Goal: Task Accomplishment & Management: Manage account settings

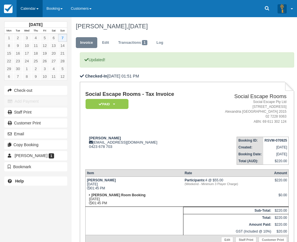
click at [27, 4] on link "Calendar" at bounding box center [30, 8] width 26 height 17
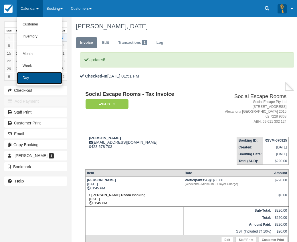
click at [28, 75] on link "Day" at bounding box center [39, 78] width 45 height 12
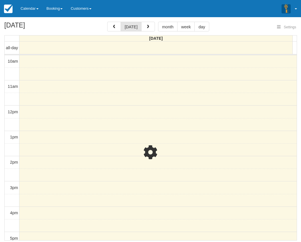
select select
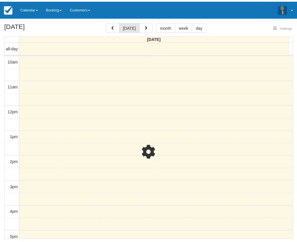
scroll to position [127, 0]
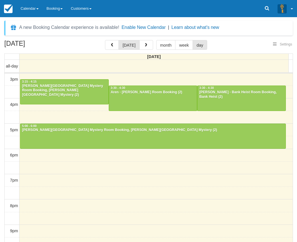
select select
click at [38, 97] on div at bounding box center [64, 91] width 88 height 25
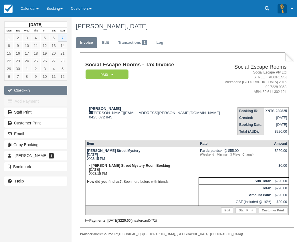
click at [21, 89] on button "Check-in" at bounding box center [35, 90] width 63 height 9
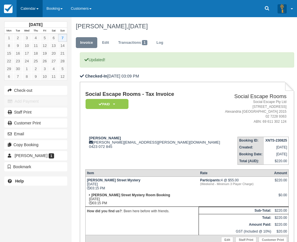
click at [27, 9] on link "Calendar" at bounding box center [30, 8] width 26 height 17
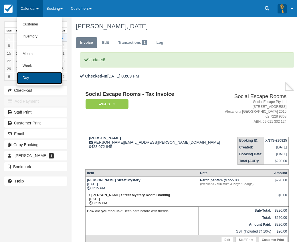
click at [29, 78] on link "Day" at bounding box center [39, 78] width 45 height 12
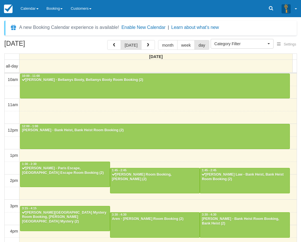
select select
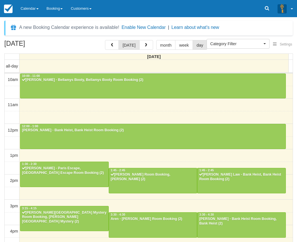
scroll to position [127, 0]
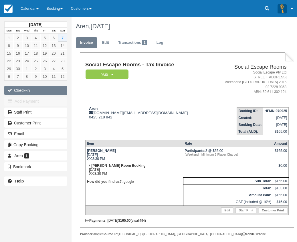
click at [37, 90] on button "Check-in" at bounding box center [35, 90] width 63 height 9
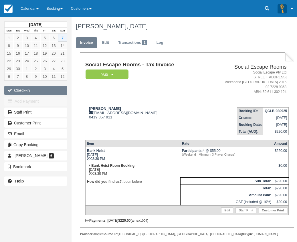
click at [25, 89] on button "Check-in" at bounding box center [35, 90] width 63 height 9
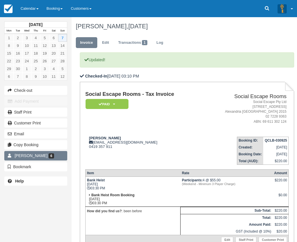
click at [36, 157] on link "Doron Sher 6" at bounding box center [35, 155] width 63 height 9
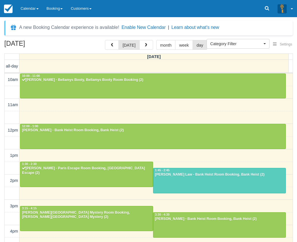
select select
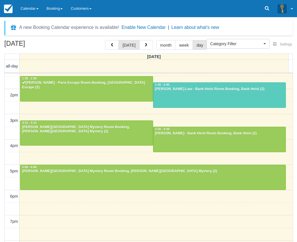
scroll to position [86, 0]
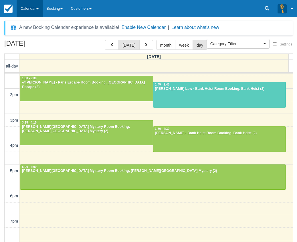
click at [28, 5] on link "Calendar" at bounding box center [30, 8] width 26 height 17
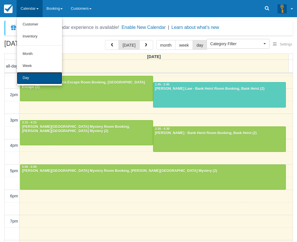
click at [37, 74] on link "Day" at bounding box center [39, 78] width 45 height 12
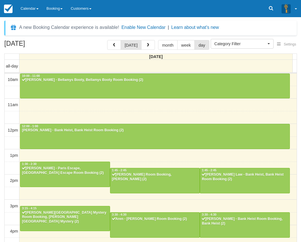
select select
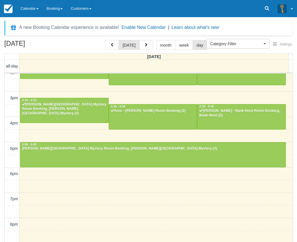
scroll to position [98, 0]
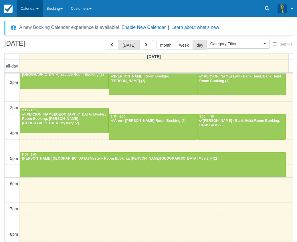
click at [23, 9] on link "Calendar" at bounding box center [30, 8] width 26 height 17
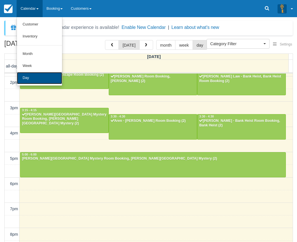
click at [25, 77] on link "Day" at bounding box center [39, 78] width 45 height 12
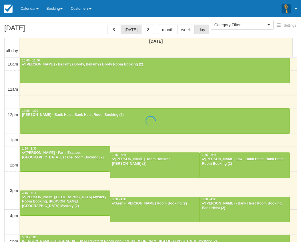
select select
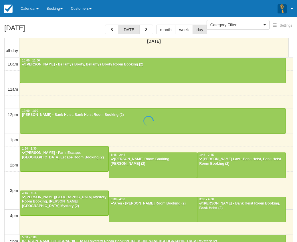
scroll to position [127, 0]
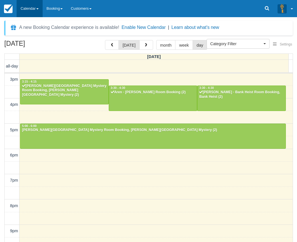
click at [22, 12] on link "Calendar" at bounding box center [30, 8] width 26 height 17
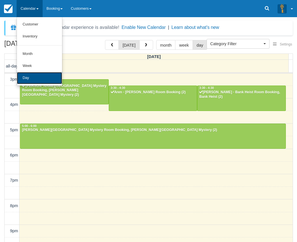
click at [28, 77] on link "Day" at bounding box center [39, 78] width 45 height 12
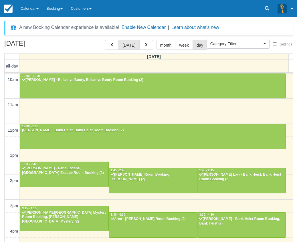
select select
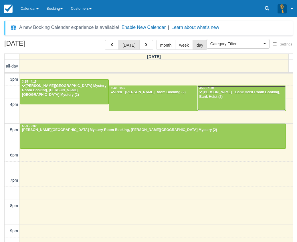
drag, startPoint x: 213, startPoint y: 95, endPoint x: 209, endPoint y: 97, distance: 4.0
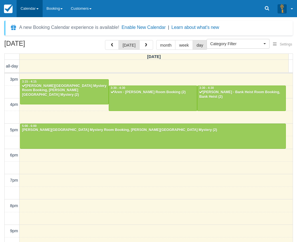
click at [33, 9] on link "Calendar" at bounding box center [30, 8] width 26 height 17
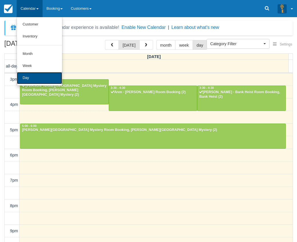
click at [39, 77] on link "Day" at bounding box center [39, 78] width 45 height 12
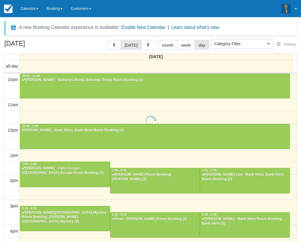
select select
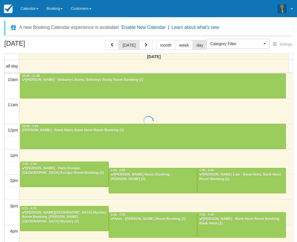
scroll to position [127, 0]
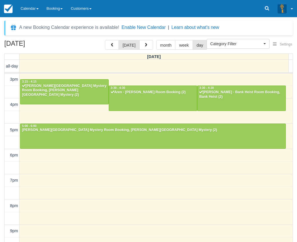
click at [161, 7] on div "Menu Calendar Customer Inventory Month Week Day Booking Notes New Booking Merch…" at bounding box center [148, 8] width 297 height 17
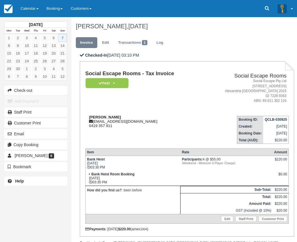
click at [94, 118] on strong "[PERSON_NAME]" at bounding box center [105, 117] width 32 height 4
drag, startPoint x: 94, startPoint y: 118, endPoint x: 102, endPoint y: 118, distance: 7.4
click at [102, 118] on strong "[PERSON_NAME]" at bounding box center [105, 117] width 32 height 4
